Goal: Entertainment & Leisure: Consume media (video, audio)

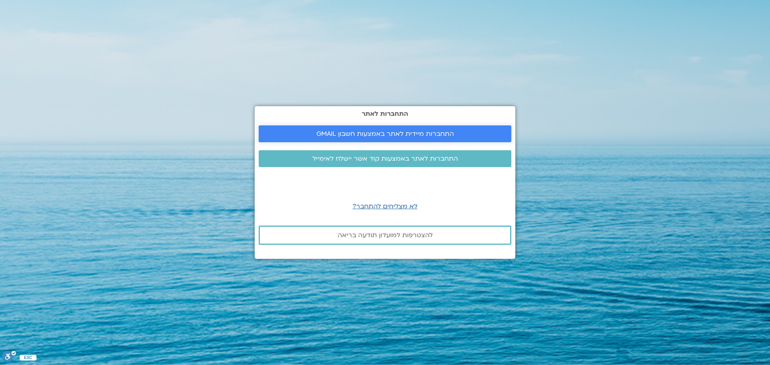
click at [406, 137] on span "התחברות מיידית לאתר באמצעות חשבון GMAIL" at bounding box center [384, 133] width 137 height 7
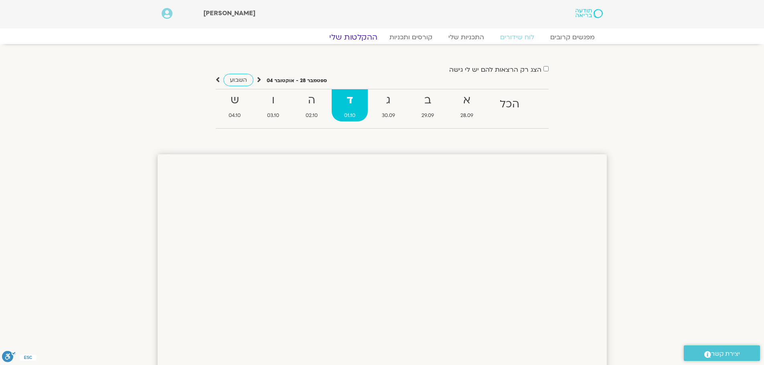
click at [365, 39] on link "ההקלטות שלי" at bounding box center [352, 37] width 67 height 10
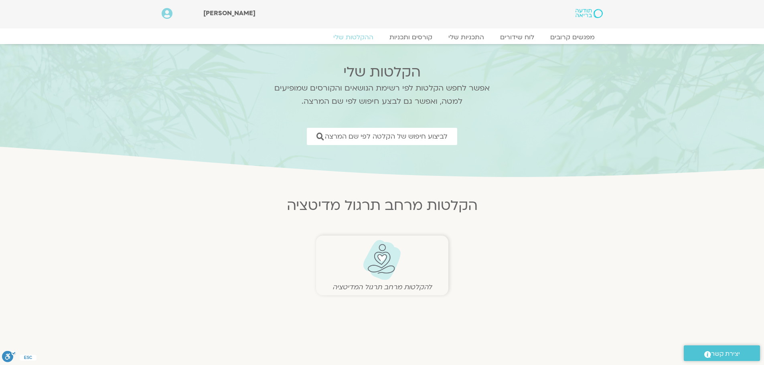
click at [385, 259] on img at bounding box center [382, 260] width 40 height 41
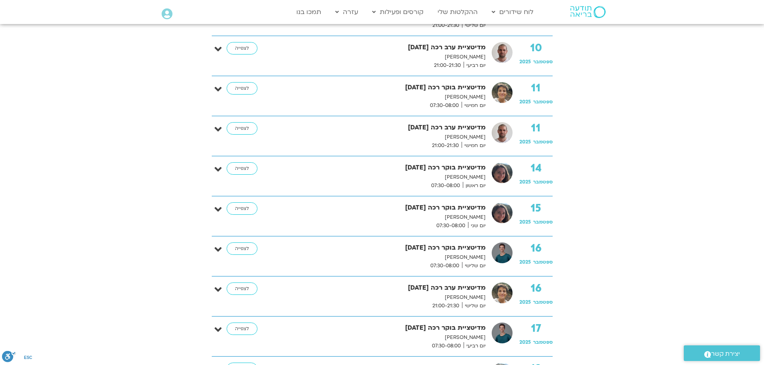
scroll to position [11239, 0]
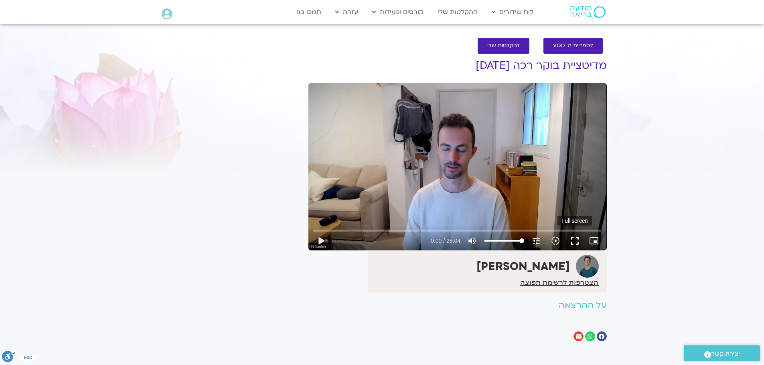
click at [573, 239] on button "fullscreen" at bounding box center [574, 240] width 19 height 19
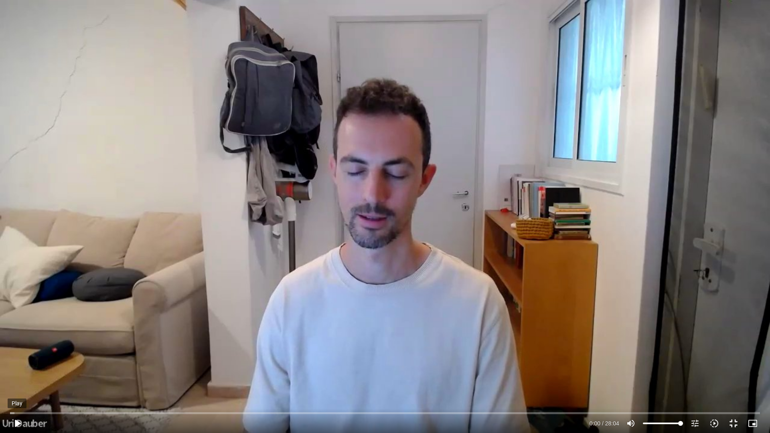
click at [15, 365] on button "play_arrow" at bounding box center [17, 423] width 19 height 19
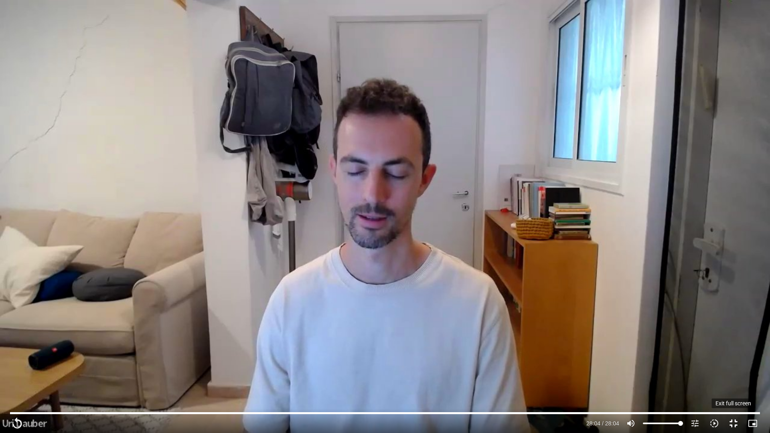
click at [735, 365] on button "fullscreen_exit" at bounding box center [733, 423] width 19 height 19
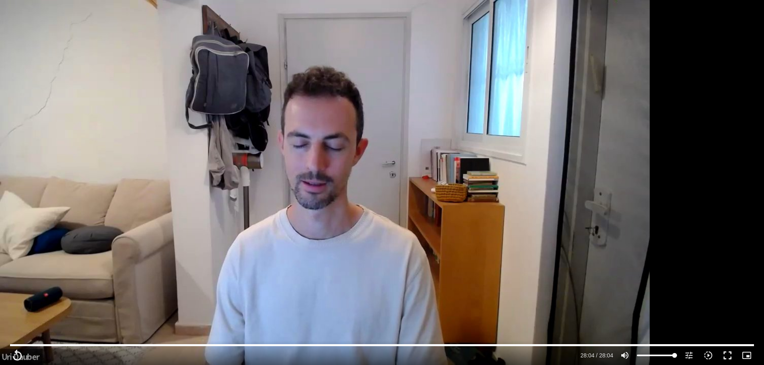
type input "1684.36"
